Goal: Task Accomplishment & Management: Use online tool/utility

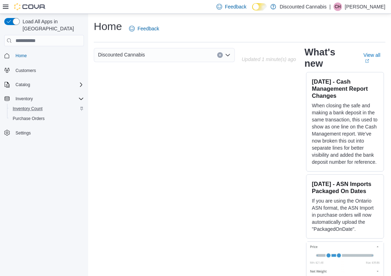
click at [48, 104] on div "Inventory Count" at bounding box center [47, 108] width 74 height 8
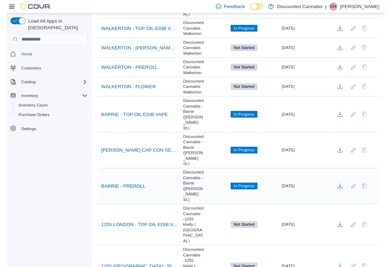
scroll to position [165, 0]
